Goal: Information Seeking & Learning: Check status

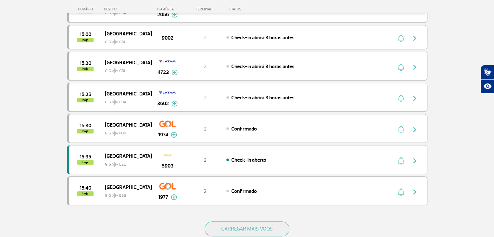
scroll to position [519, 0]
click at [414, 125] on img "button" at bounding box center [414, 129] width 8 height 8
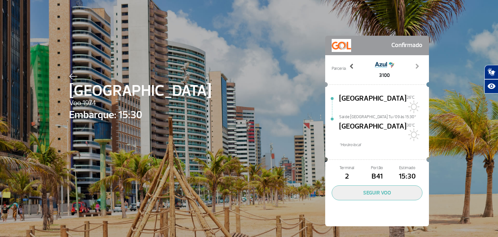
click at [350, 64] on span at bounding box center [352, 66] width 6 height 6
click at [350, 66] on span at bounding box center [352, 66] width 6 height 6
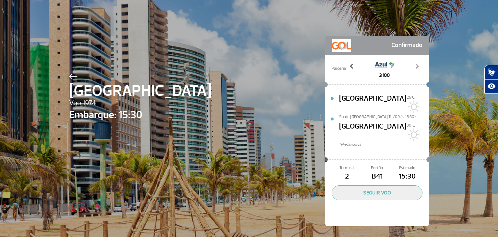
click at [350, 66] on span at bounding box center [352, 66] width 6 height 6
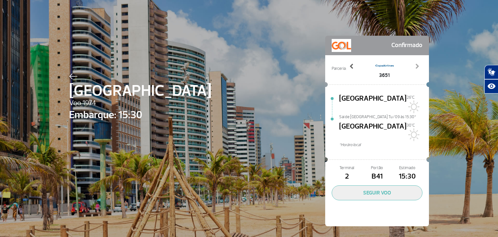
click at [350, 66] on span at bounding box center [352, 66] width 6 height 6
click at [80, 104] on span "Voo 1974" at bounding box center [140, 103] width 142 height 11
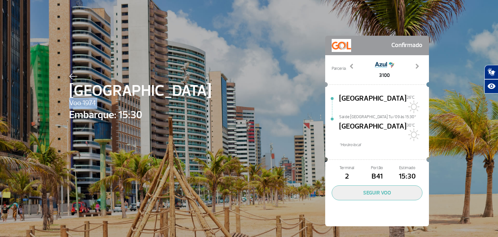
copy span "Voo 1974"
